Goal: Task Accomplishment & Management: Manage account settings

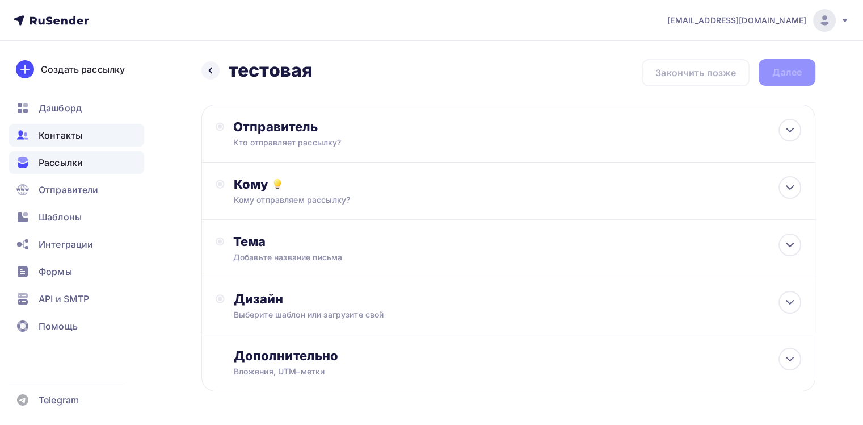
click at [84, 140] on div "Контакты" at bounding box center [76, 135] width 135 height 23
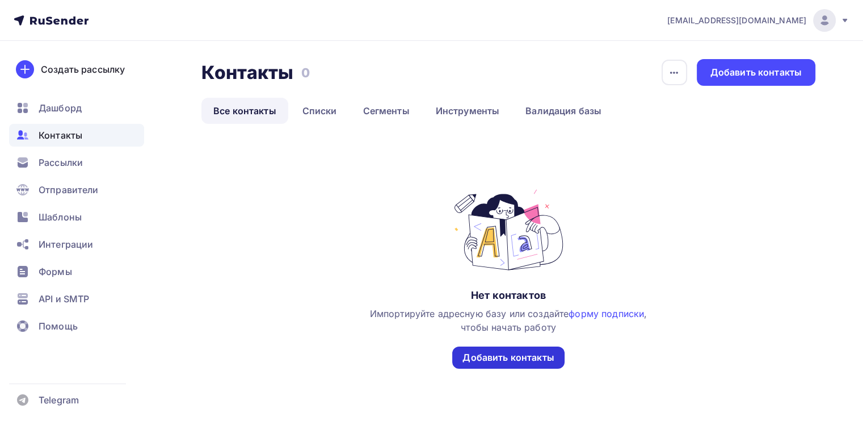
click at [519, 358] on div "Добавить контакты" at bounding box center [508, 357] width 91 height 13
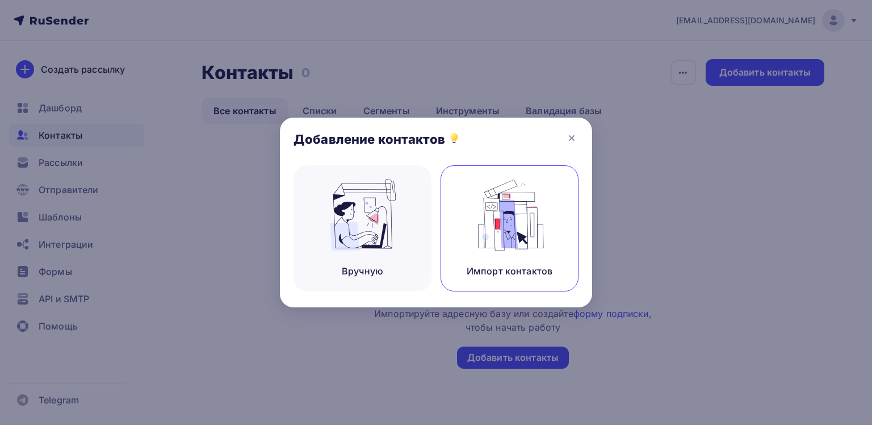
click at [503, 233] on img at bounding box center [510, 215] width 76 height 72
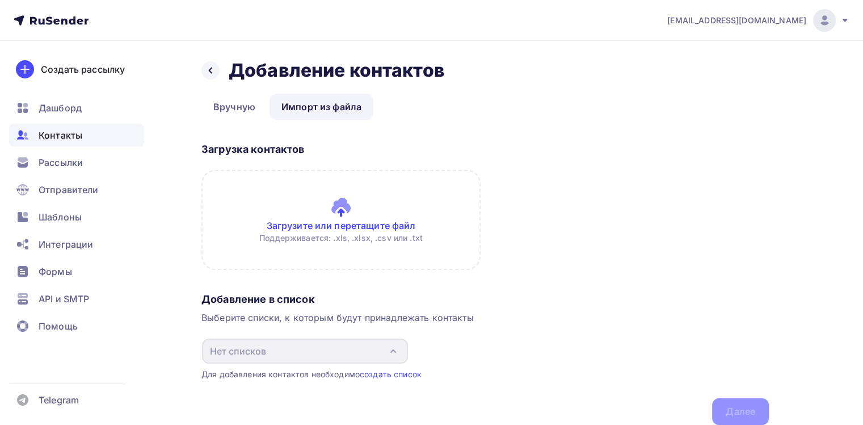
click at [334, 221] on input "file" at bounding box center [341, 220] width 279 height 100
click at [293, 195] on input "file" at bounding box center [341, 220] width 279 height 100
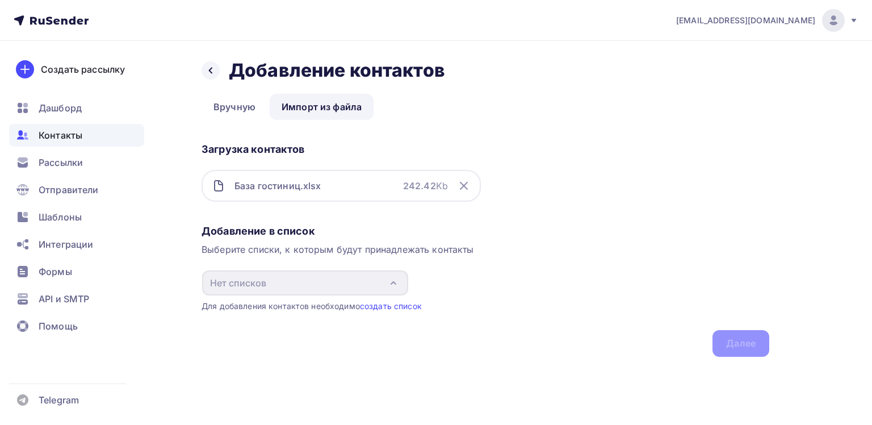
click at [437, 212] on div "Загрузка контактов База гостиниц.xlsx 242.42 Kb" at bounding box center [486, 179] width 568 height 82
click at [425, 182] on strong "242.42" at bounding box center [419, 185] width 33 height 11
click at [738, 347] on div "Добавление в список Выберите списки, к которым будут принадлежать контакты Нет …" at bounding box center [486, 288] width 568 height 137
click at [738, 348] on div "Добавление в список Выберите списки, к которым будут принадлежать контакты Нет …" at bounding box center [486, 288] width 568 height 137
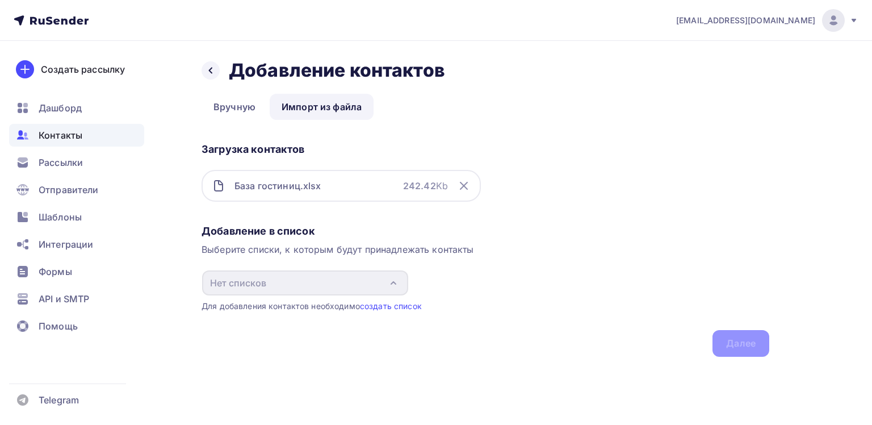
click at [302, 185] on div "База гостиниц.xlsx" at bounding box center [277, 186] width 87 height 14
click at [464, 187] on icon at bounding box center [464, 186] width 14 height 14
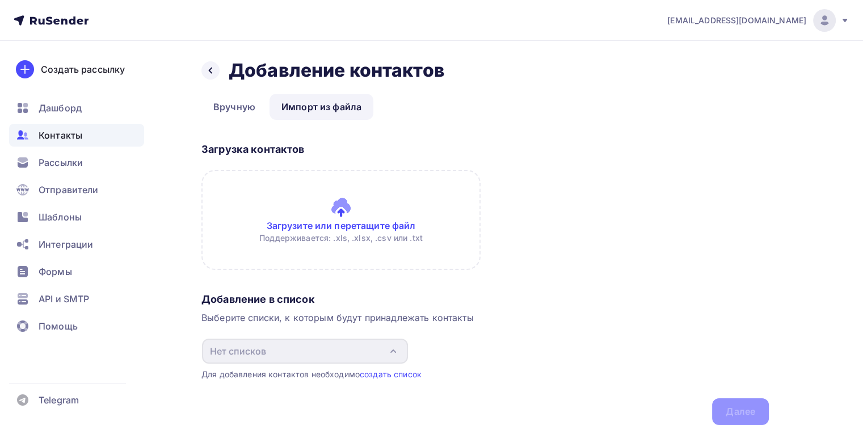
click at [351, 206] on input "file" at bounding box center [341, 220] width 279 height 100
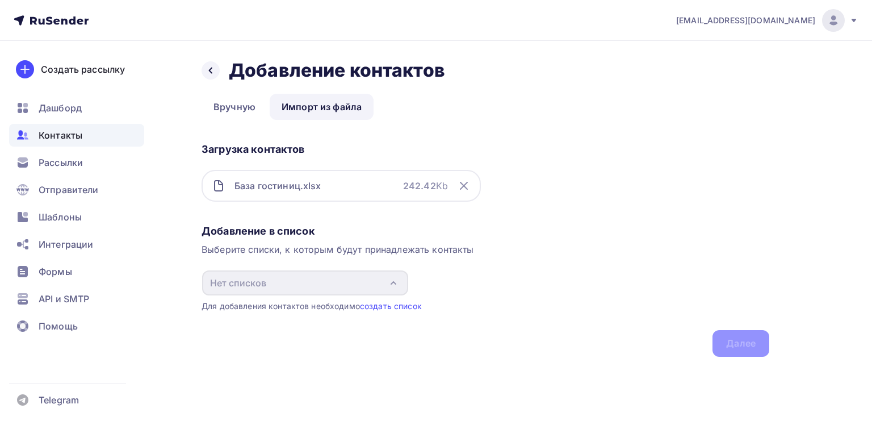
click at [462, 187] on icon at bounding box center [463, 185] width 7 height 7
